Goal: Task Accomplishment & Management: Complete application form

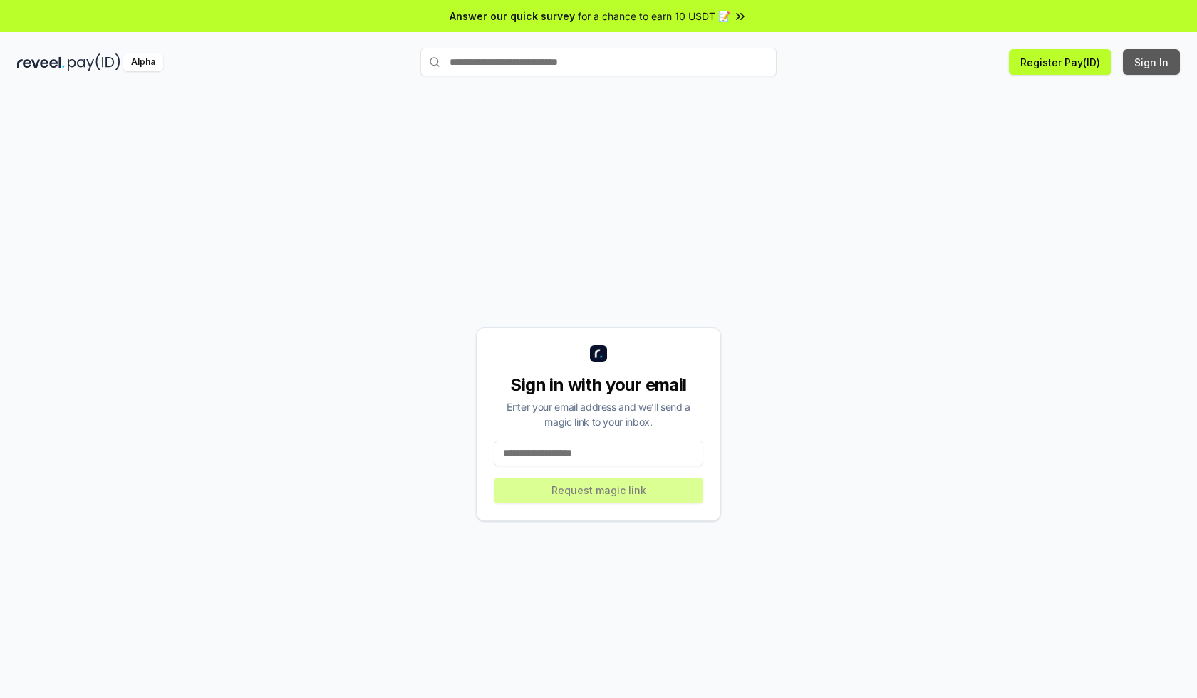
click at [1152, 62] on button "Sign In" at bounding box center [1151, 62] width 57 height 26
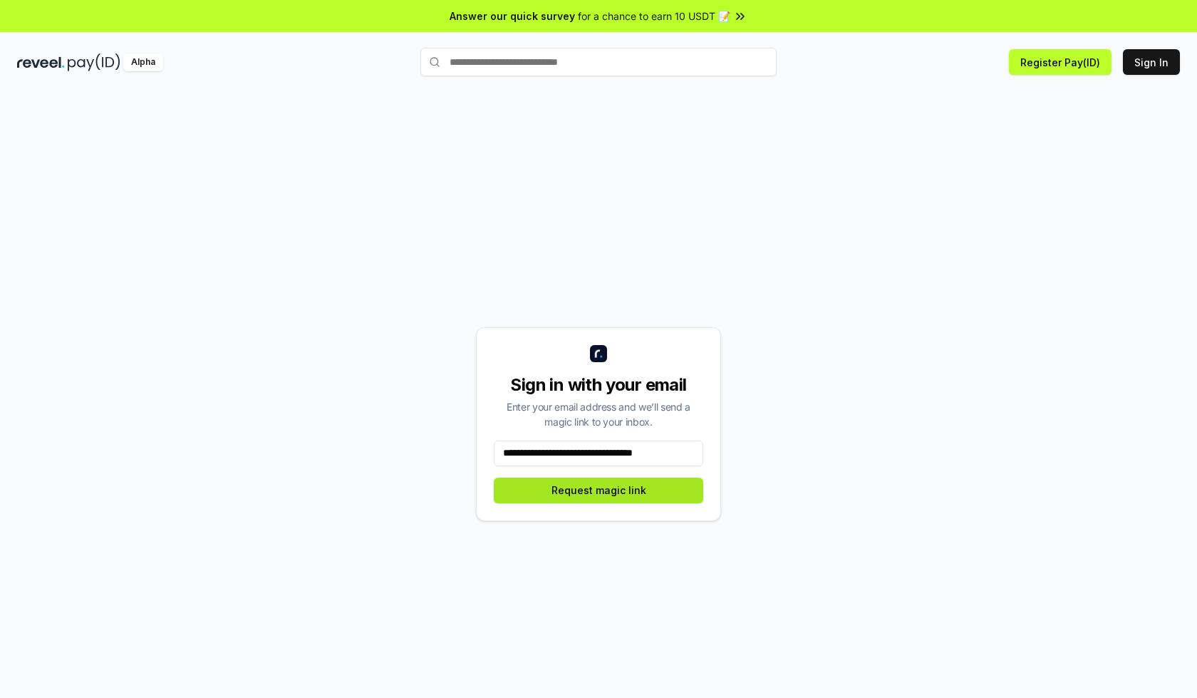
type input "**********"
click at [599, 490] on button "Request magic link" at bounding box center [598, 490] width 209 height 26
